Goal: Information Seeking & Learning: Learn about a topic

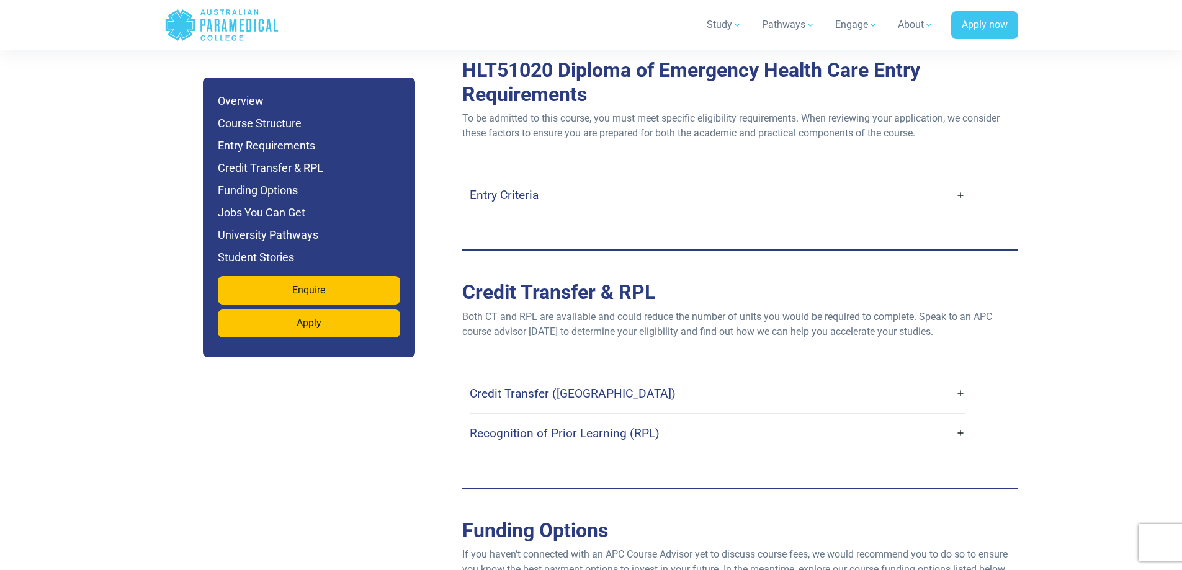
scroll to position [3597, 0]
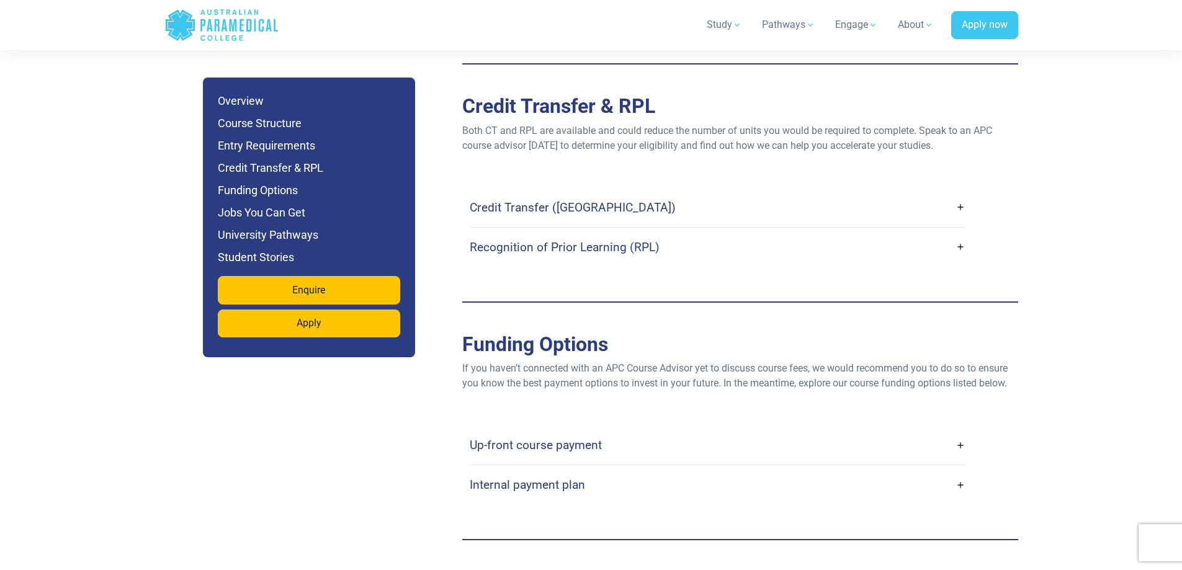
click at [834, 193] on link "Credit Transfer ([GEOGRAPHIC_DATA])" at bounding box center [718, 207] width 496 height 29
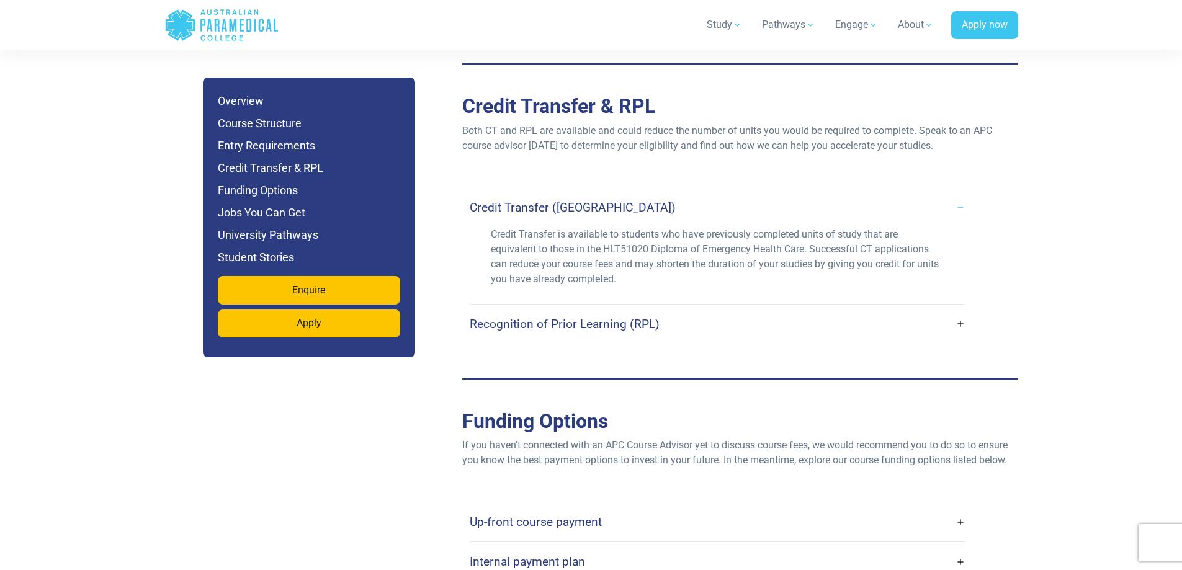
click at [804, 305] on div "Recognition of Prior Learning (RPL)" at bounding box center [718, 324] width 496 height 39
click at [807, 309] on link "Recognition of Prior Learning (RPL)" at bounding box center [718, 323] width 496 height 29
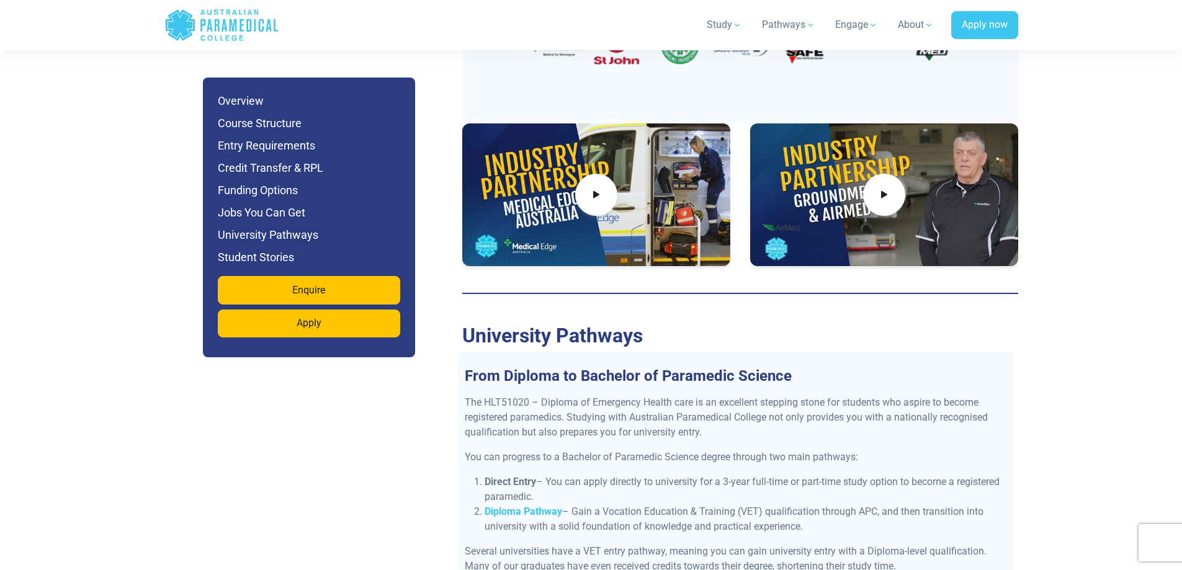
scroll to position [5086, 0]
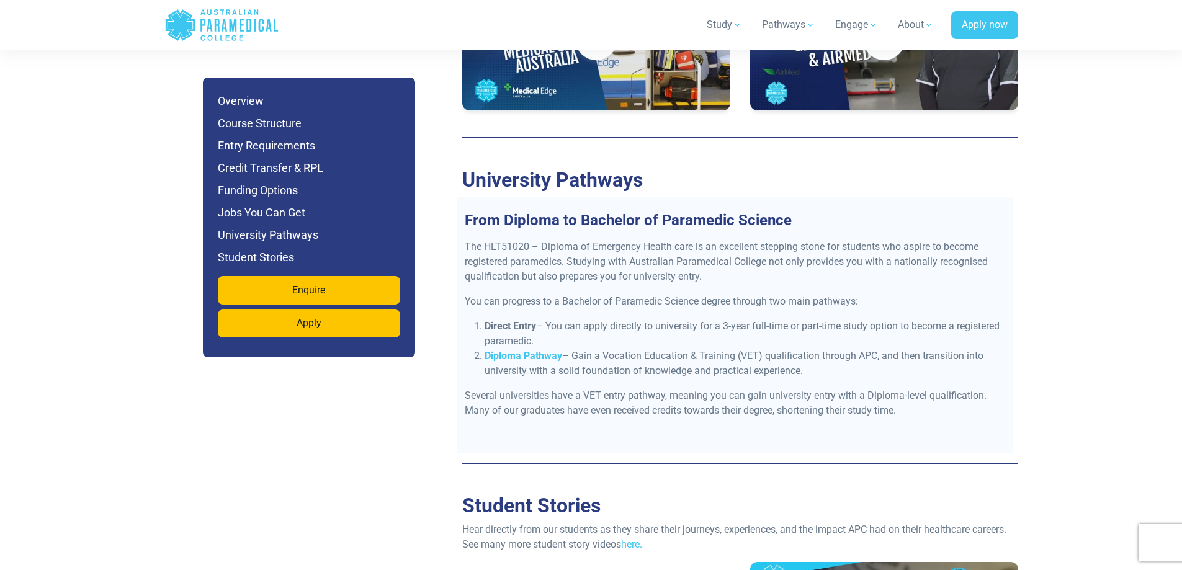
click at [525, 211] on h3 "From Diploma to Bachelor of Paramedic Science" at bounding box center [735, 220] width 556 height 18
click at [515, 294] on p "You can progress to a Bachelor of Paramedic Science degree through two main pat…" at bounding box center [735, 301] width 541 height 15
drag, startPoint x: 558, startPoint y: 284, endPoint x: 591, endPoint y: 284, distance: 32.9
click at [591, 319] on li "Direct Entry – You can apply directly to university for a 3-year full-time or p…" at bounding box center [744, 334] width 521 height 30
drag, startPoint x: 590, startPoint y: 314, endPoint x: 669, endPoint y: 309, distance: 78.9
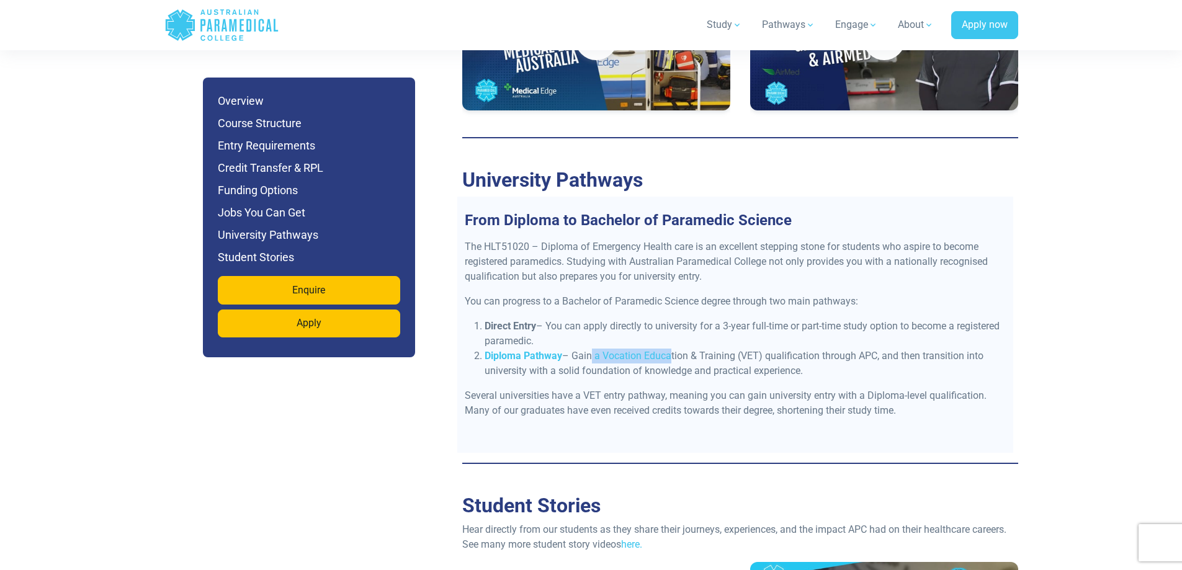
click at [669, 349] on li "Diploma Pathway – Gain a Vocation Education & Training (VET) qualification thro…" at bounding box center [744, 364] width 521 height 30
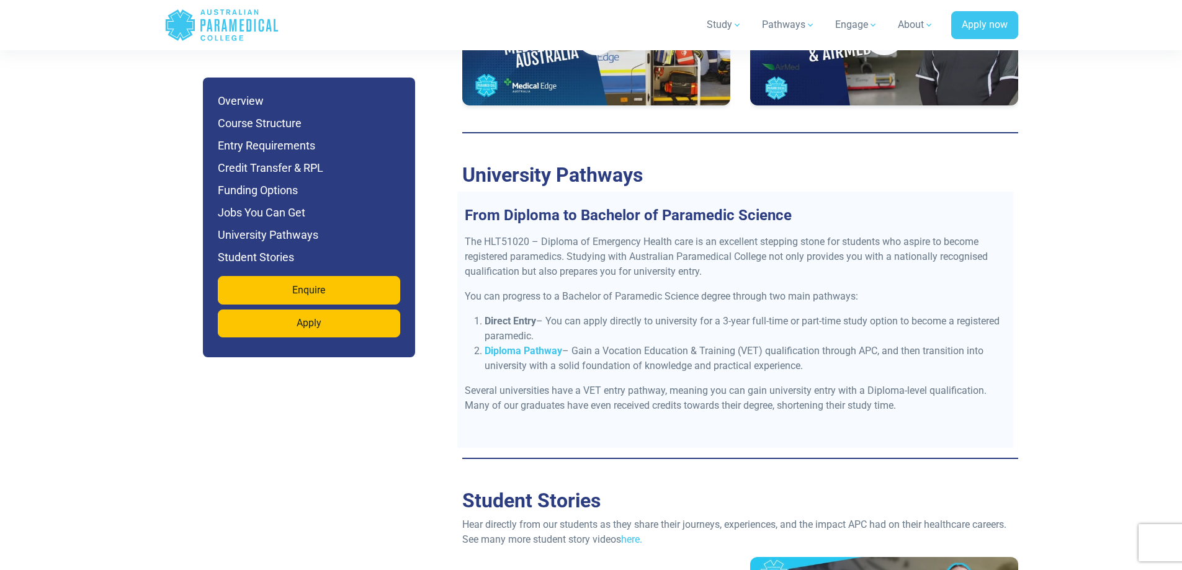
scroll to position [5024, 0]
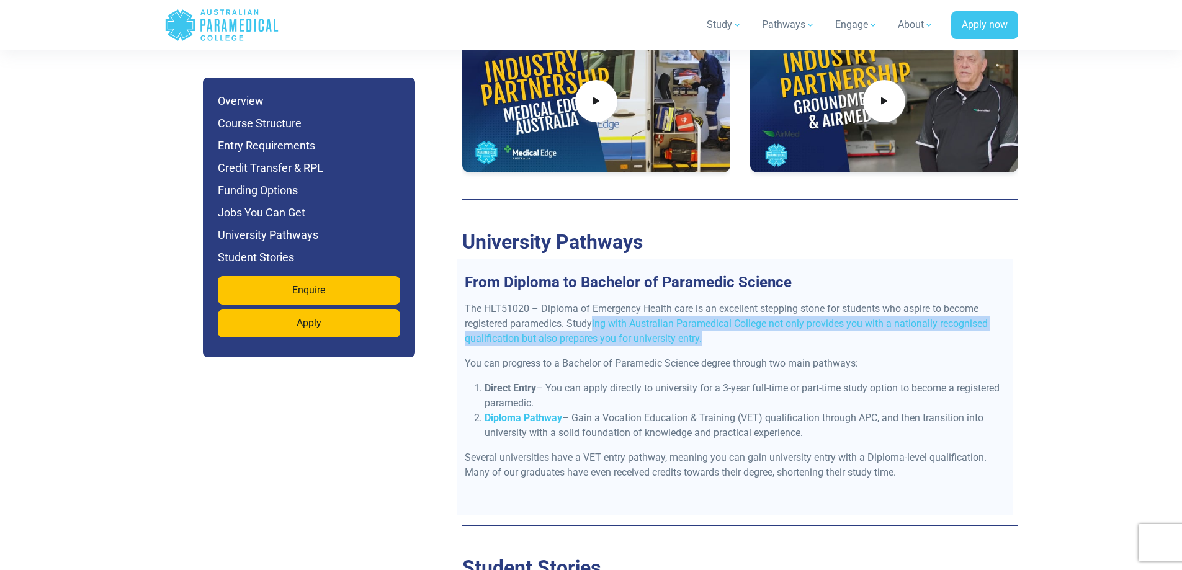
drag, startPoint x: 592, startPoint y: 272, endPoint x: 762, endPoint y: 297, distance: 171.7
click at [762, 301] on p "The HLT51020 – Diploma of Emergency Health care is an excellent stepping stone …" at bounding box center [735, 323] width 541 height 45
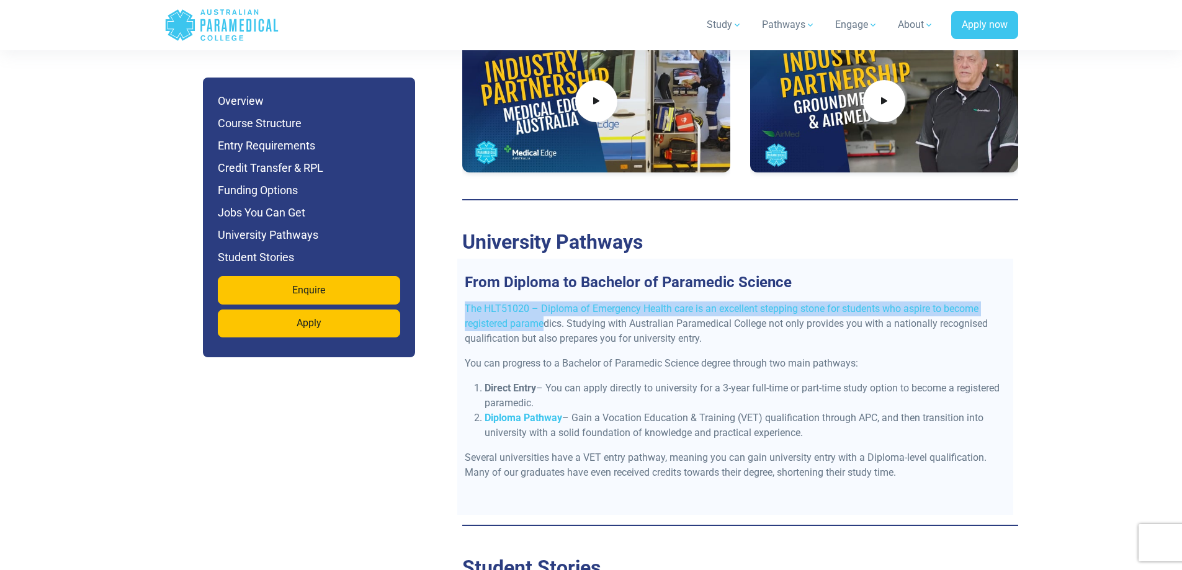
drag, startPoint x: 543, startPoint y: 275, endPoint x: 466, endPoint y: 256, distance: 79.9
click at [466, 301] on p "The HLT51020 – Diploma of Emergency Health care is an excellent stepping stone …" at bounding box center [735, 323] width 541 height 45
click at [524, 301] on p "The HLT51020 – Diploma of Emergency Health care is an excellent stepping stone …" at bounding box center [735, 323] width 541 height 45
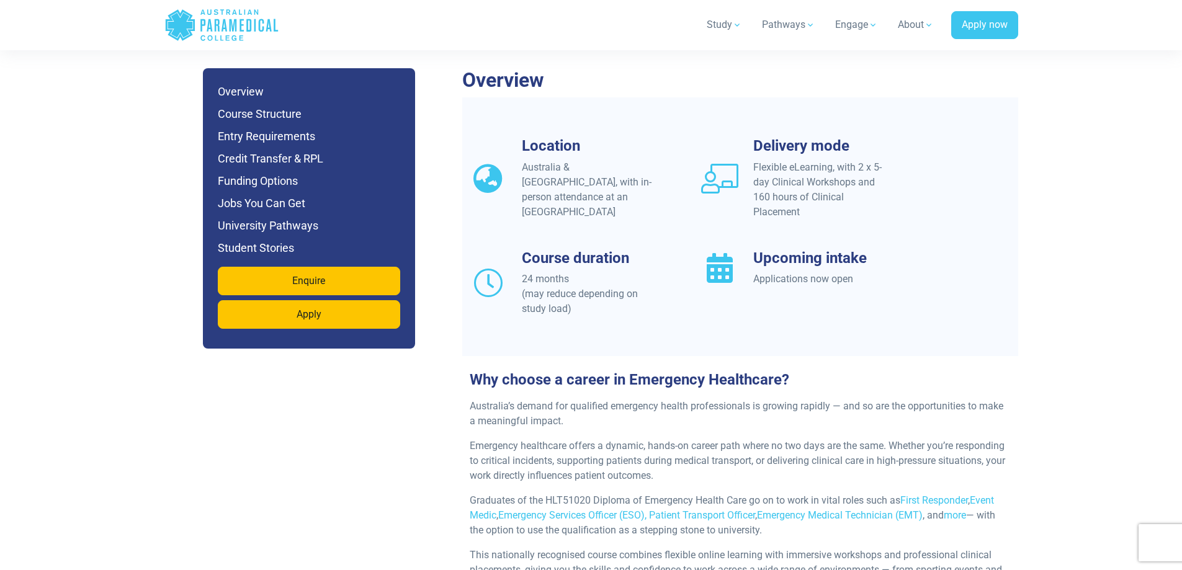
scroll to position [930, 0]
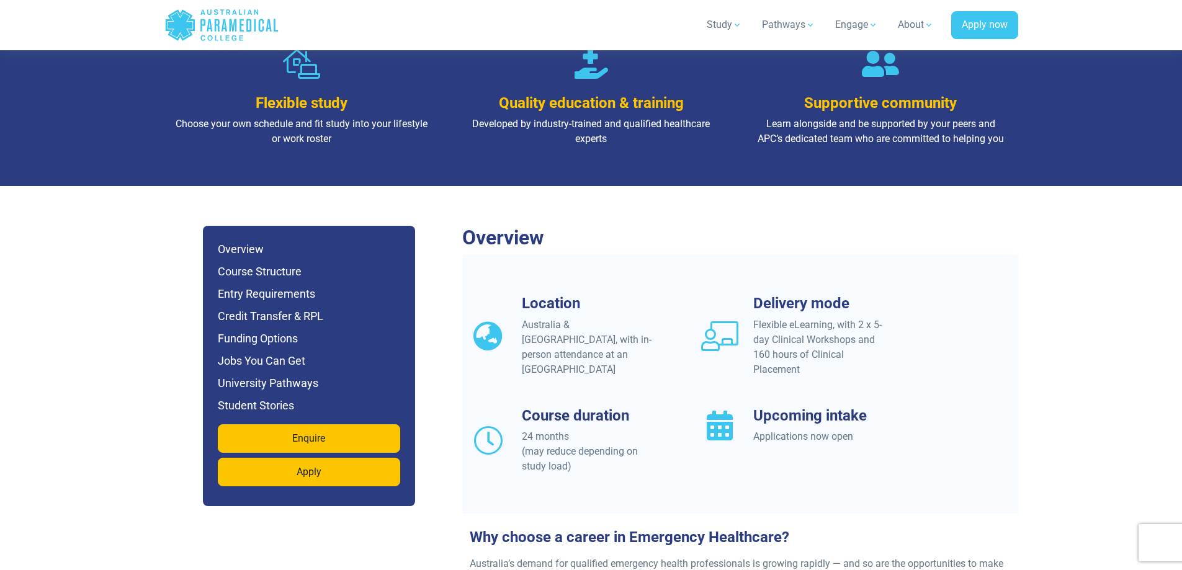
drag, startPoint x: 759, startPoint y: 309, endPoint x: 822, endPoint y: 320, distance: 64.7
click at [822, 320] on div "Flexible eLearning, with 2 x 5-day Clinical Workshops and 160 hours of Clinical…" at bounding box center [820, 348] width 135 height 60
click at [796, 323] on div "Flexible eLearning, with 2 x 5-day Clinical Workshops and 160 hours of Clinical…" at bounding box center [820, 348] width 135 height 60
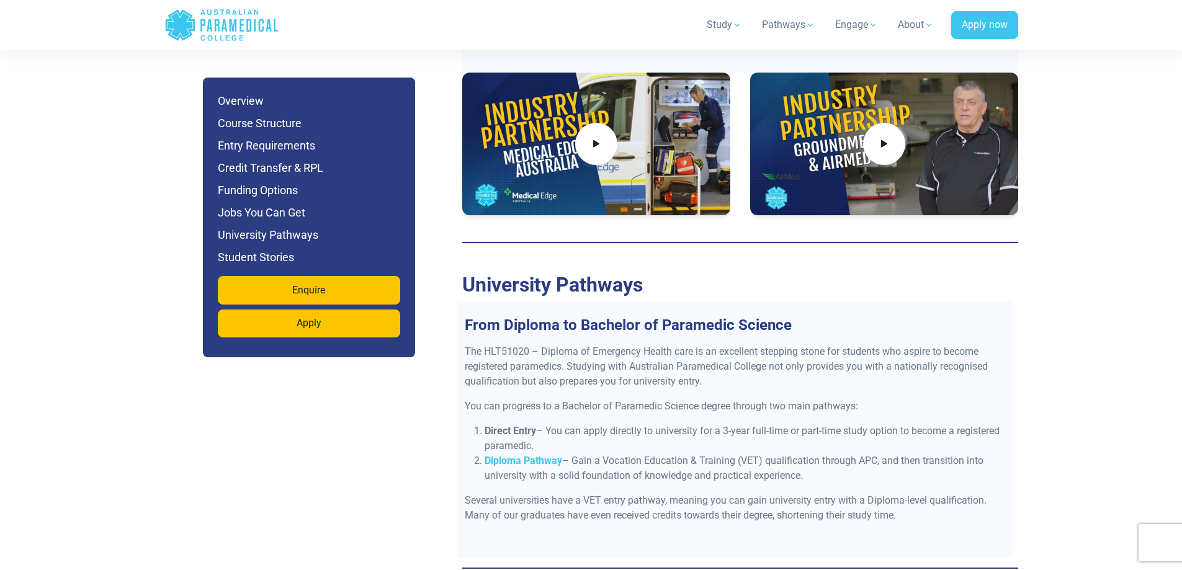
scroll to position [5035, 0]
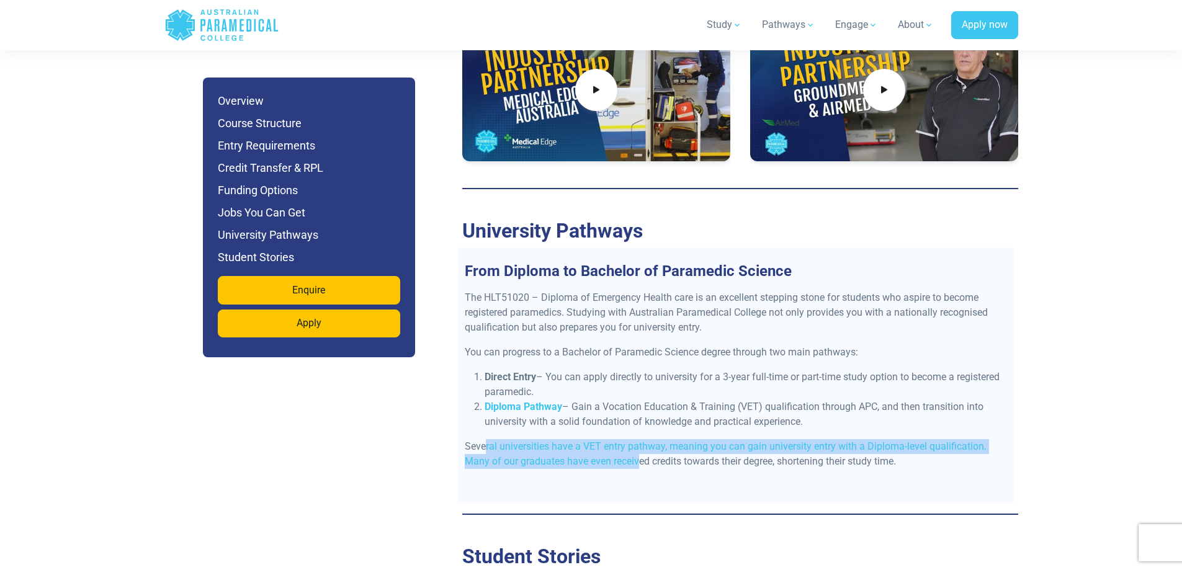
drag, startPoint x: 486, startPoint y: 403, endPoint x: 636, endPoint y: 415, distance: 150.6
click at [636, 439] on p "Several universities have a VET entry pathway, meaning you can gain university …" at bounding box center [735, 454] width 541 height 30
click at [666, 439] on p "Several universities have a VET entry pathway, meaning you can gain university …" at bounding box center [735, 454] width 541 height 30
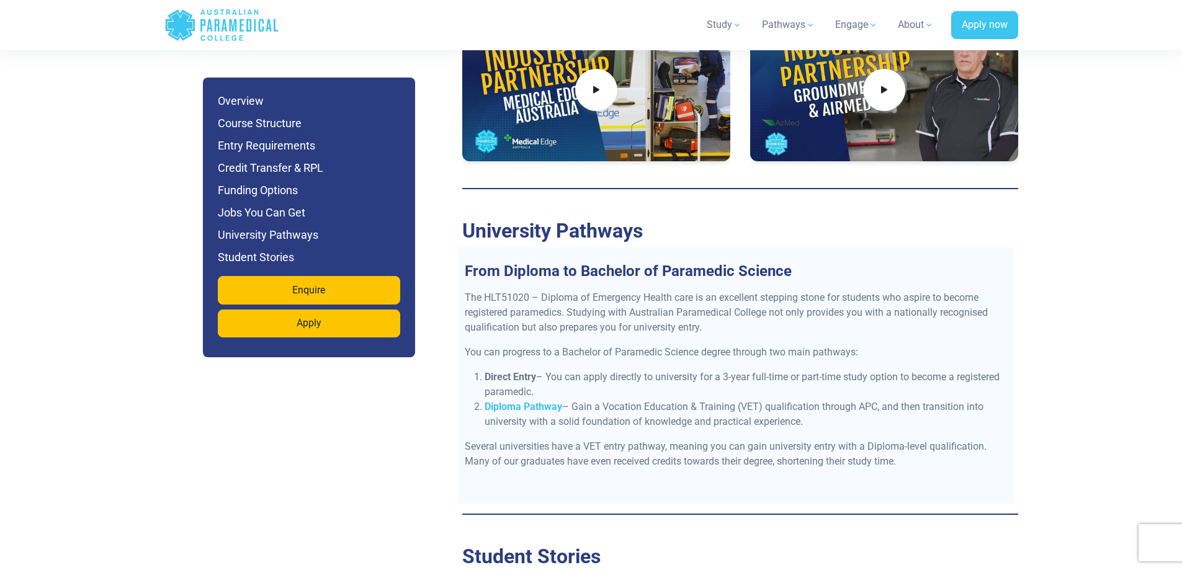
click at [666, 439] on p "Several universities have a VET entry pathway, meaning you can gain university …" at bounding box center [735, 454] width 541 height 30
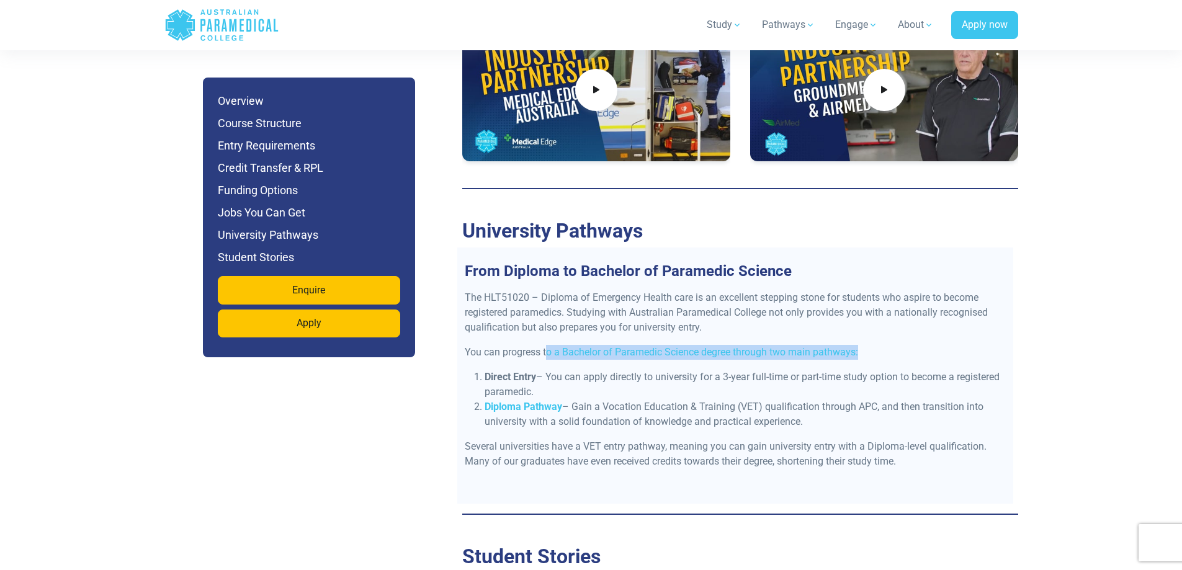
drag, startPoint x: 546, startPoint y: 313, endPoint x: 873, endPoint y: 312, distance: 326.9
click at [873, 345] on p "You can progress to a Bachelor of Paramedic Science degree through two main pat…" at bounding box center [735, 352] width 541 height 15
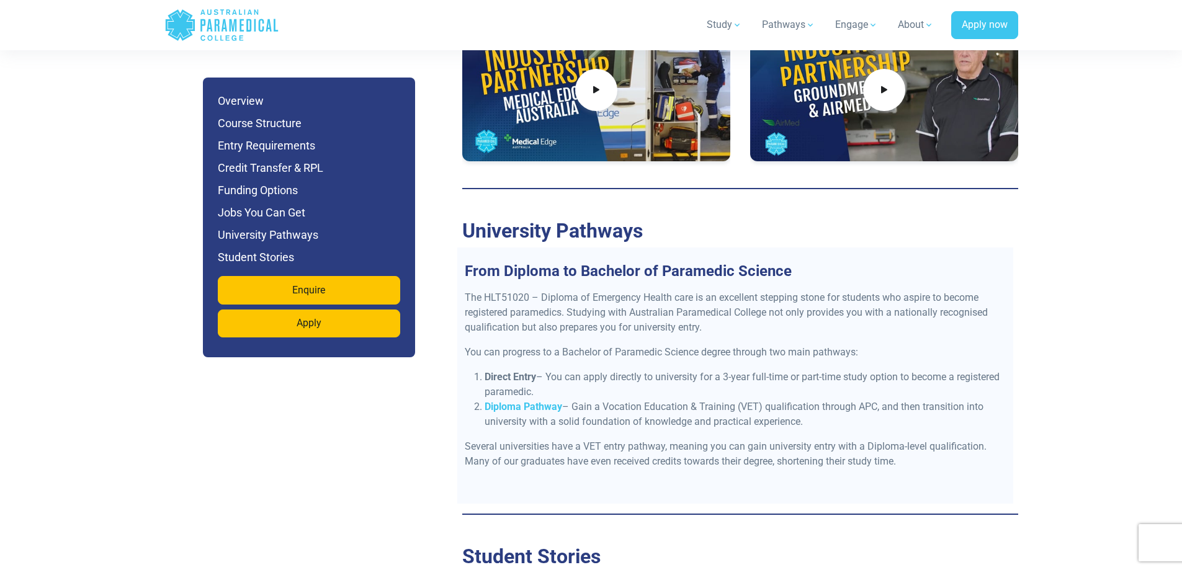
click at [822, 316] on div "The HLT51020 – Diploma of Emergency Health care is an excellent stepping stone …" at bounding box center [735, 396] width 556 height 213
drag, startPoint x: 555, startPoint y: 334, endPoint x: 605, endPoint y: 329, distance: 49.9
click at [605, 370] on li "Direct Entry – You can apply directly to university for a 3-year full-time or p…" at bounding box center [744, 385] width 521 height 30
drag, startPoint x: 578, startPoint y: 362, endPoint x: 628, endPoint y: 368, distance: 50.1
click at [628, 399] on li "Diploma Pathway – Gain a Vocation Education & Training (VET) qualification thro…" at bounding box center [744, 414] width 521 height 30
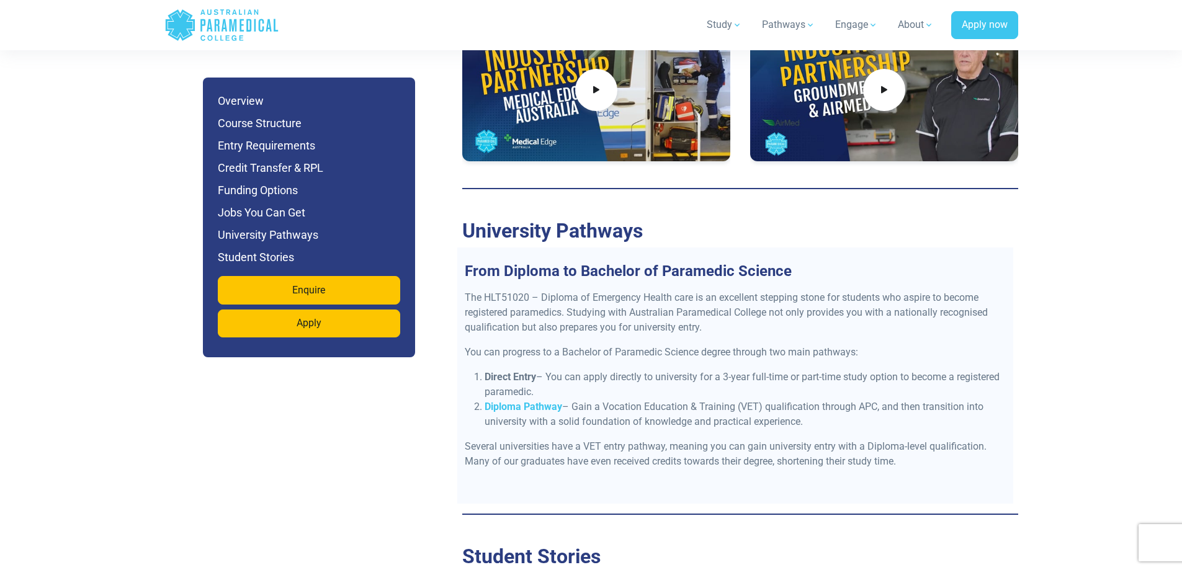
click at [633, 439] on p "Several universities have a VET entry pathway, meaning you can gain university …" at bounding box center [735, 454] width 541 height 30
drag, startPoint x: 576, startPoint y: 225, endPoint x: 819, endPoint y: 223, distance: 243.1
click at [819, 262] on h3 "From Diploma to Bachelor of Paramedic Science" at bounding box center [735, 271] width 556 height 18
copy h3 "Bachelor of Paramedic Science"
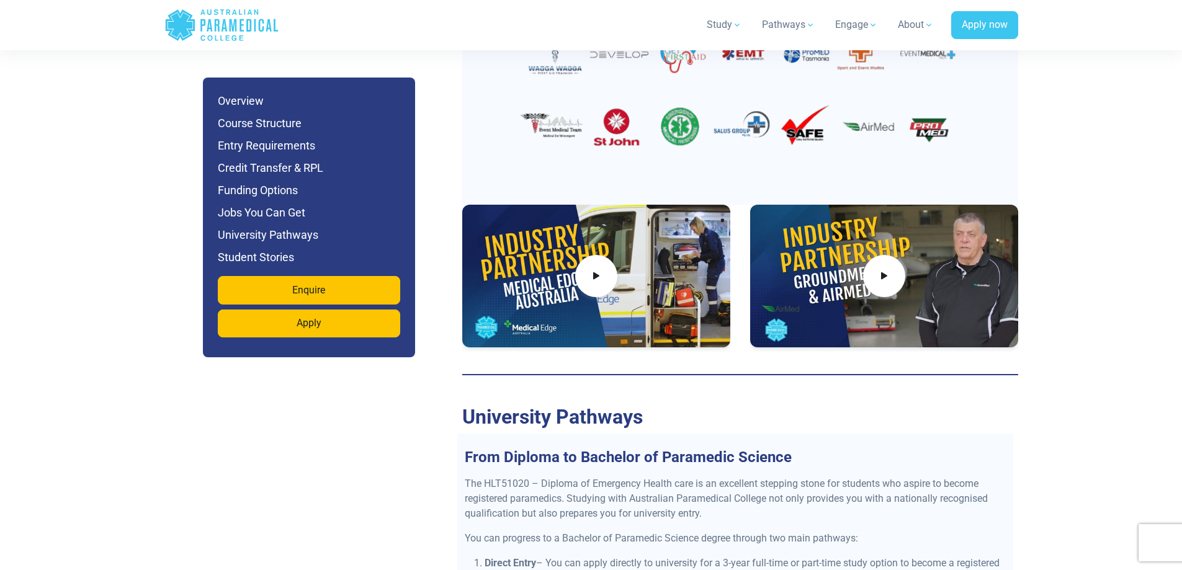
scroll to position [4477, 0]
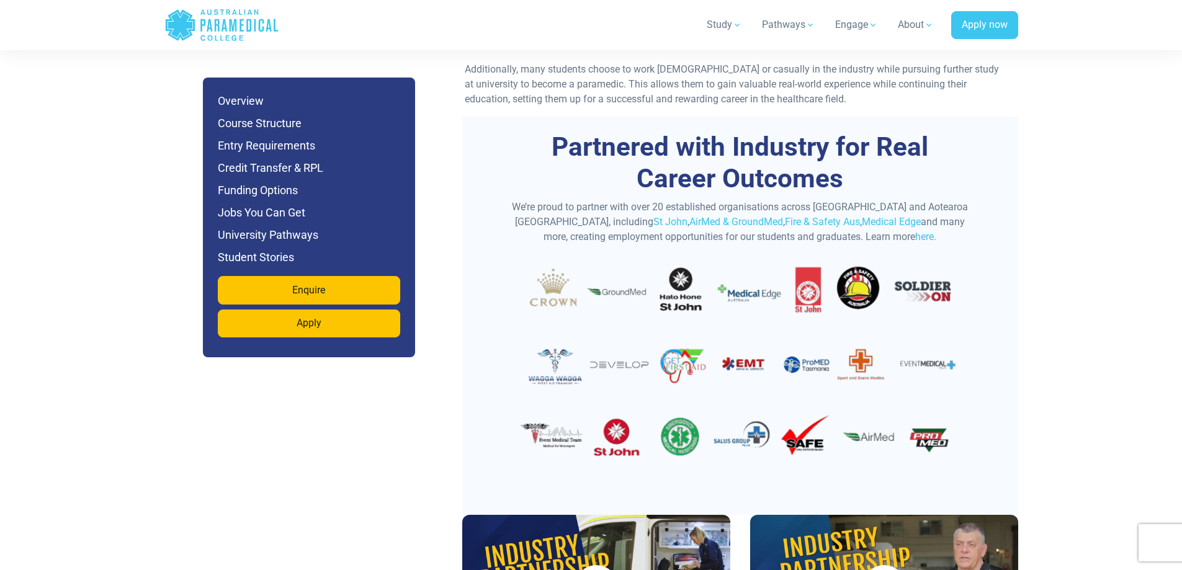
scroll to position [4291, 0]
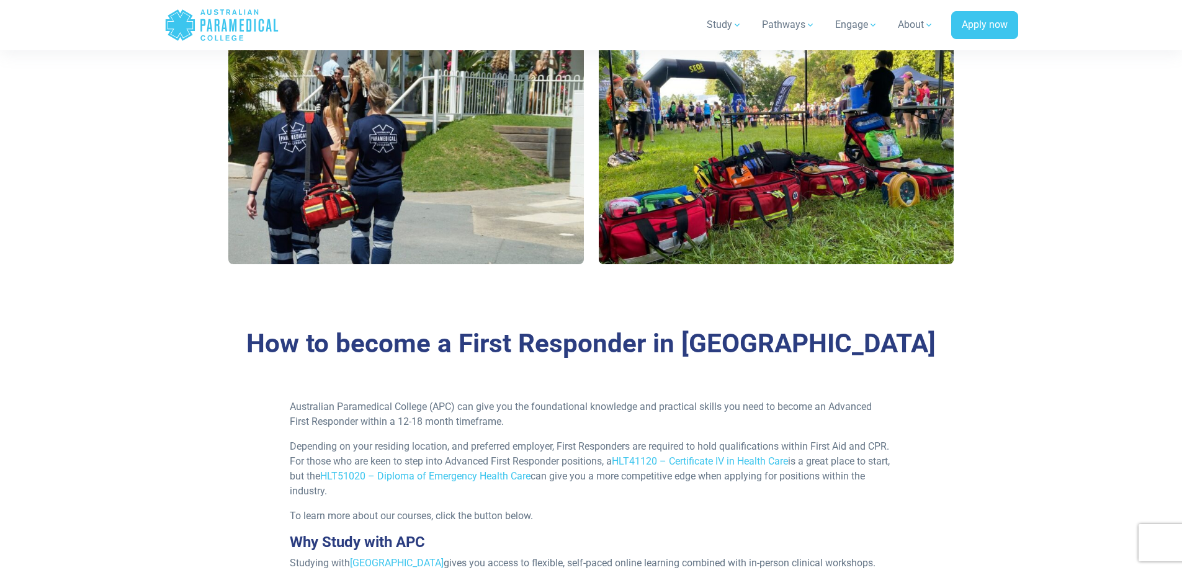
scroll to position [806, 0]
